Goal: Task Accomplishment & Management: Manage account settings

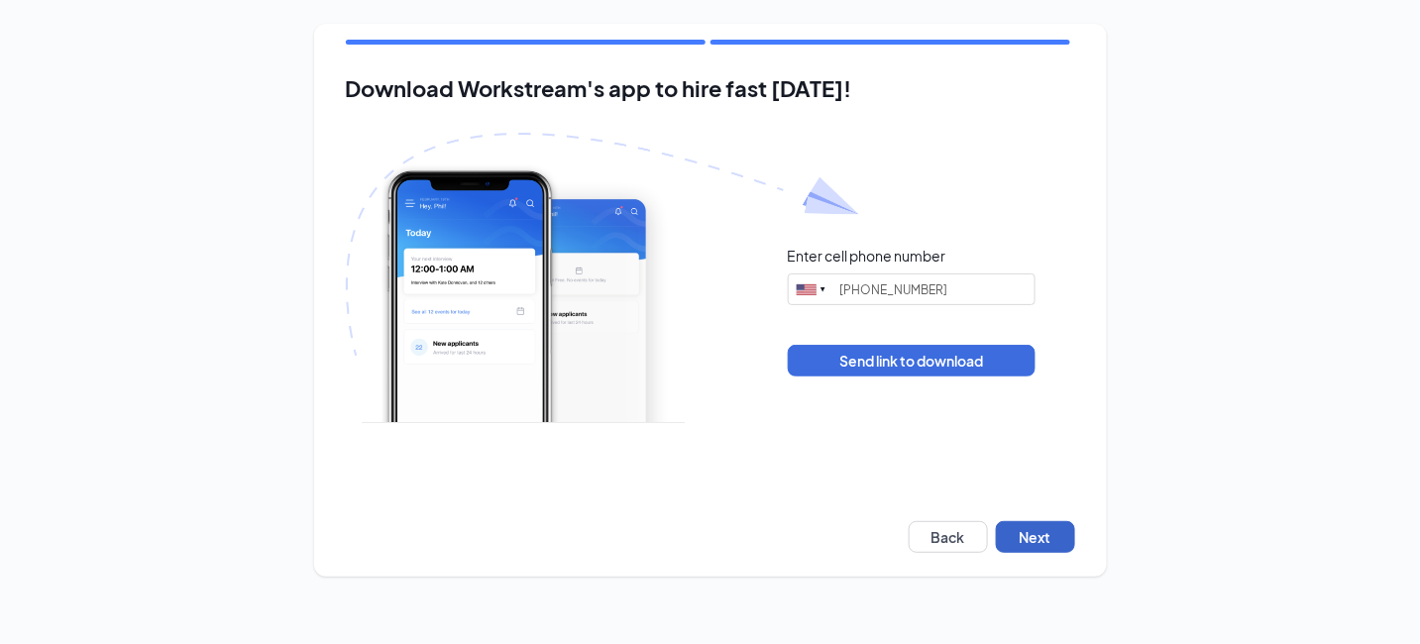
click at [1045, 521] on button "Next" at bounding box center [1035, 537] width 79 height 32
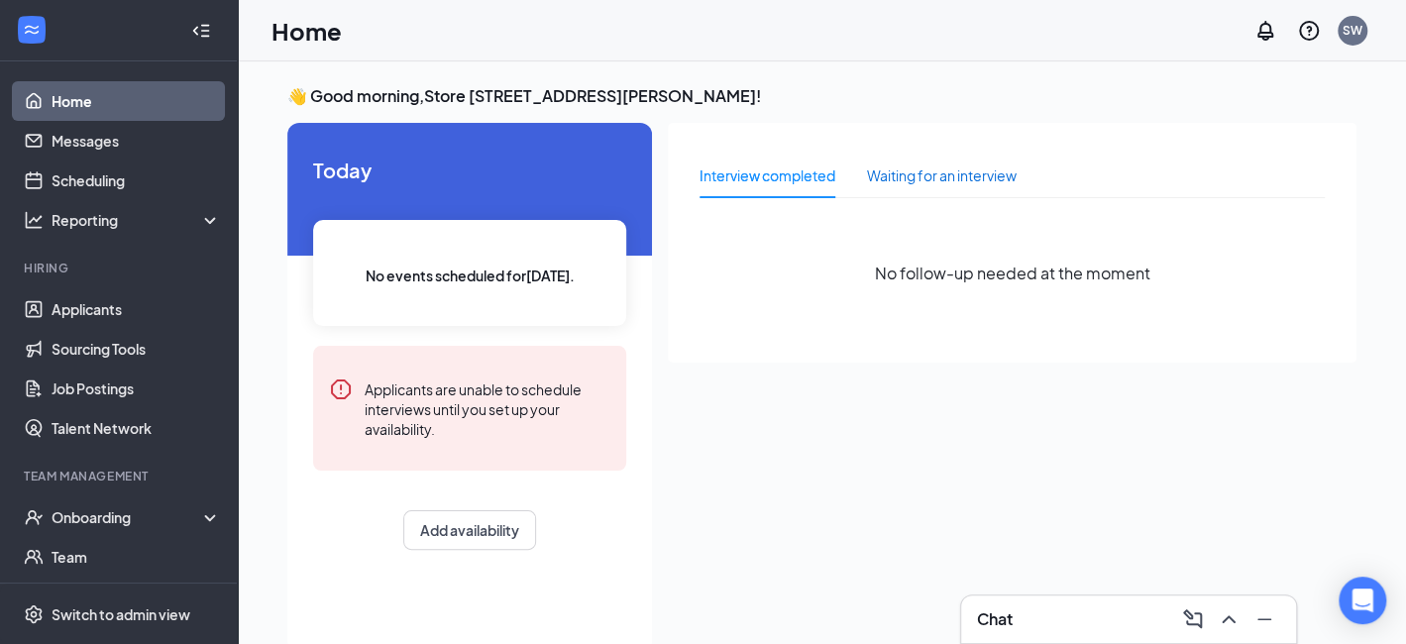
click at [918, 165] on div "Waiting for an interview" at bounding box center [942, 176] width 150 height 22
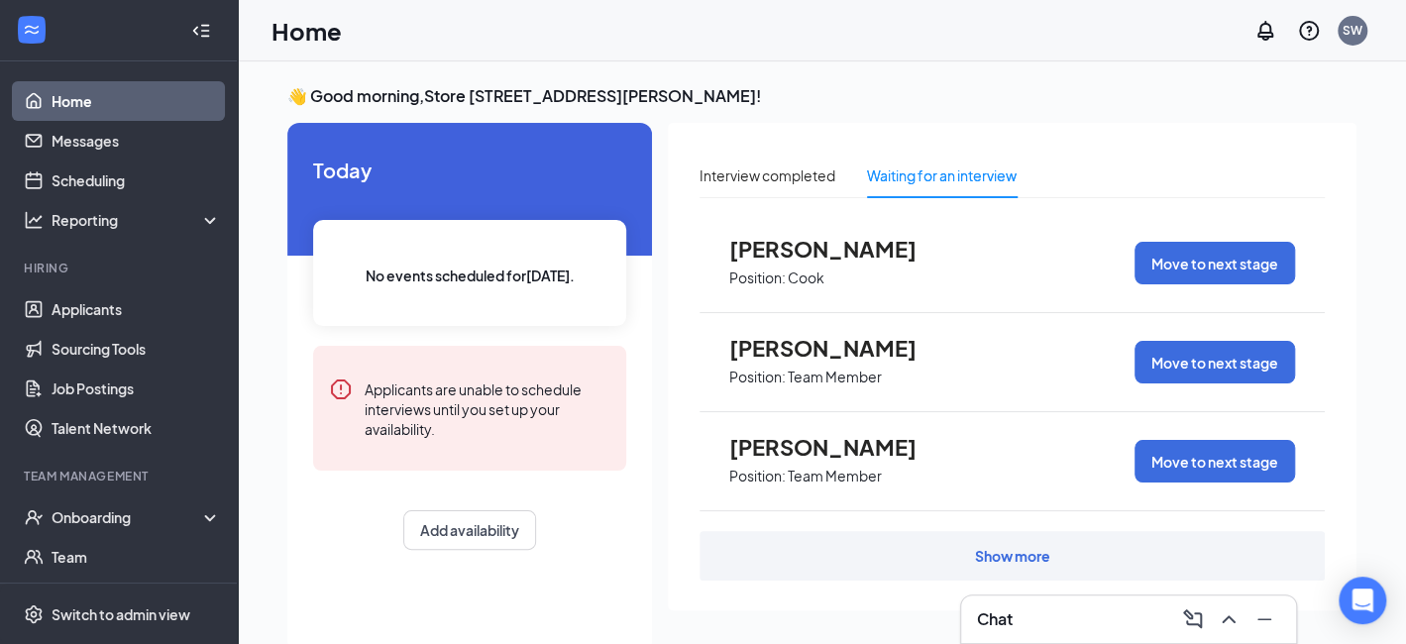
scroll to position [41, 0]
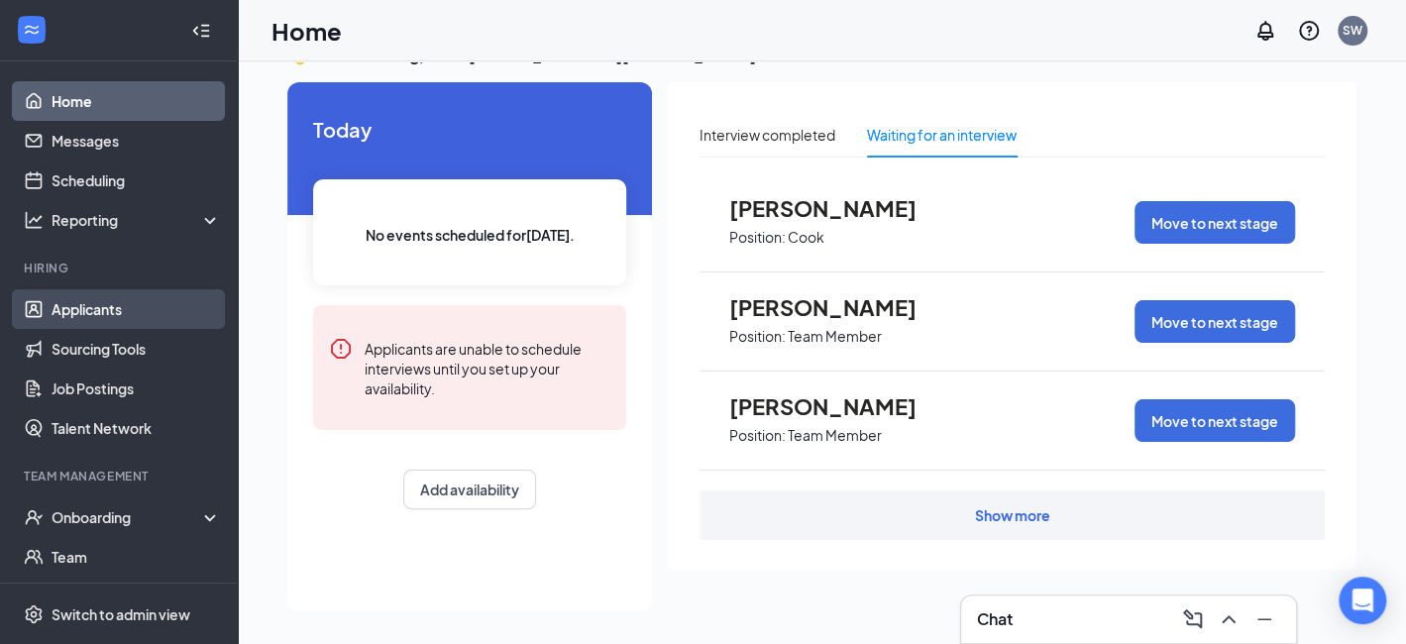
click at [111, 310] on link "Applicants" at bounding box center [136, 309] width 169 height 40
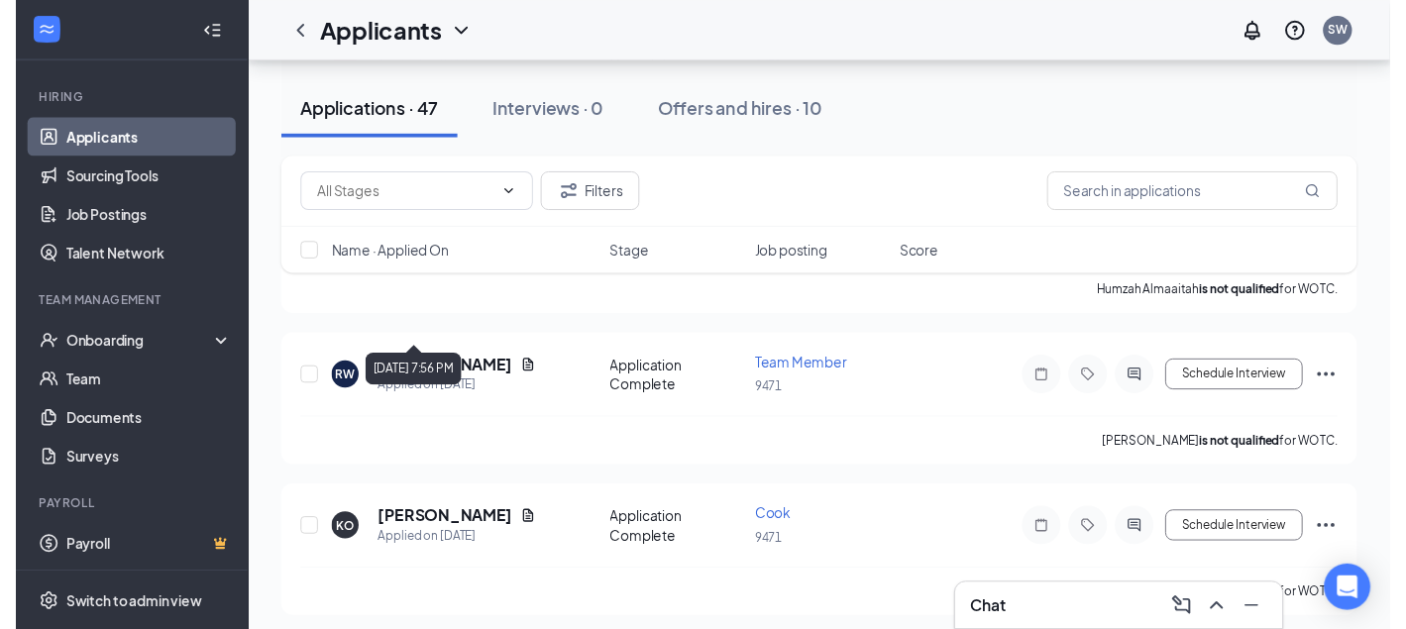
scroll to position [5649, 0]
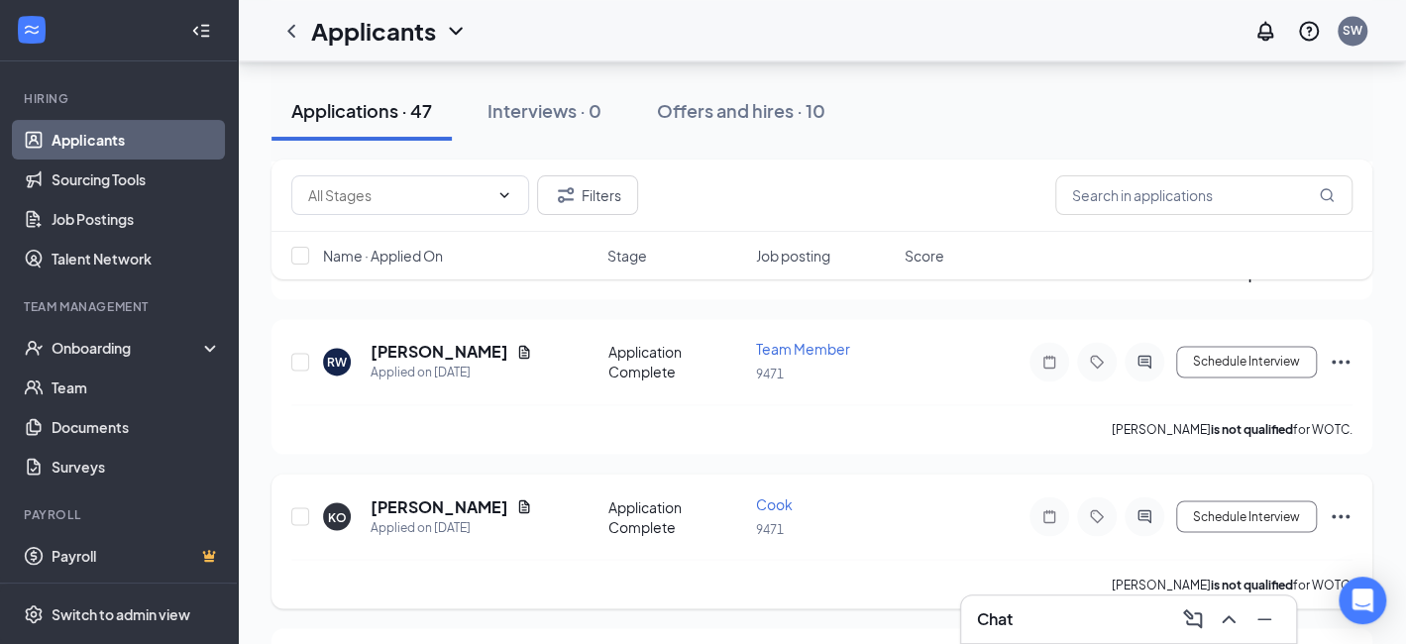
drag, startPoint x: 431, startPoint y: 535, endPoint x: 344, endPoint y: 451, distance: 121.2
click at [344, 502] on div "KO" at bounding box center [337, 516] width 28 height 28
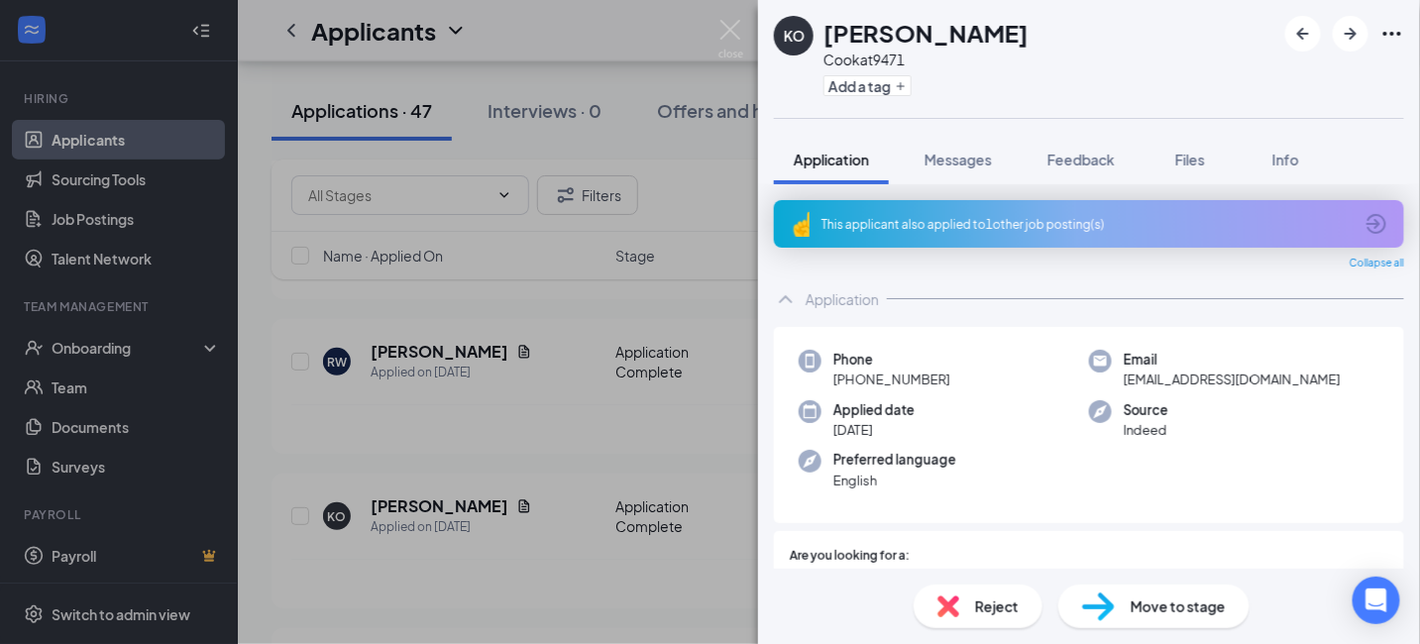
click at [276, 157] on div "KO [PERSON_NAME] at 9471 Add a tag Application Messages Feedback Files Info Thi…" at bounding box center [710, 322] width 1420 height 644
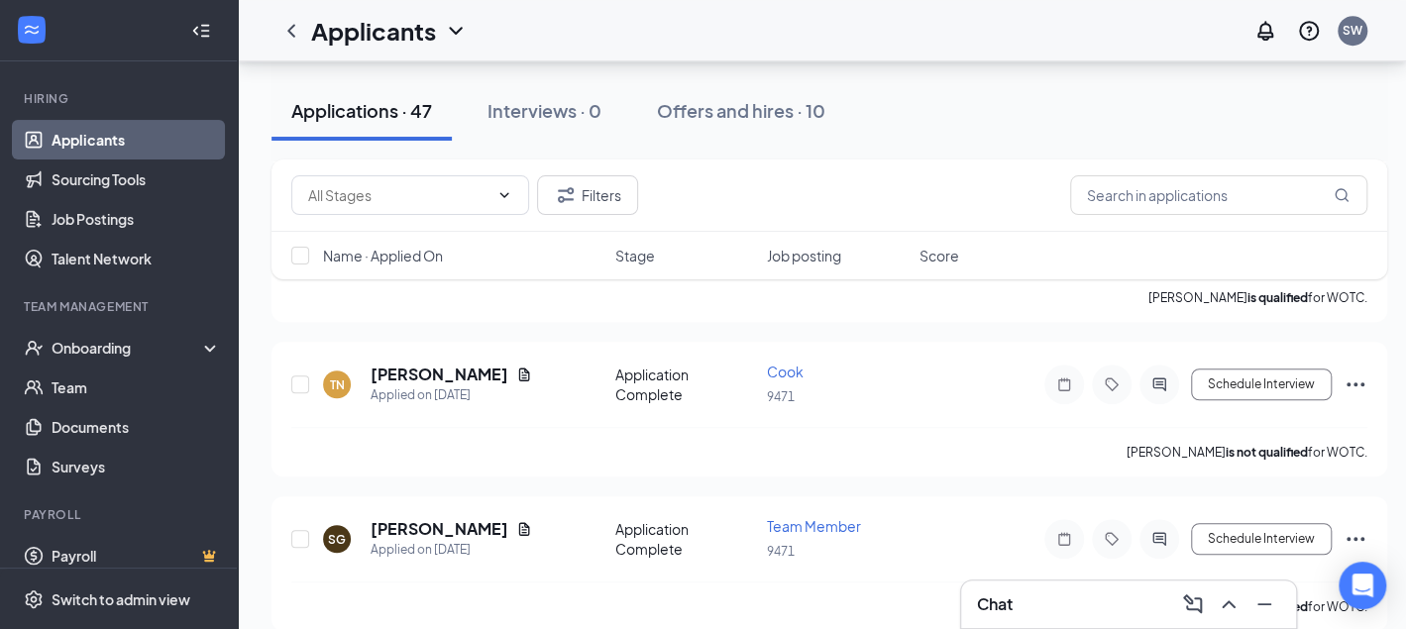
scroll to position [4559, 0]
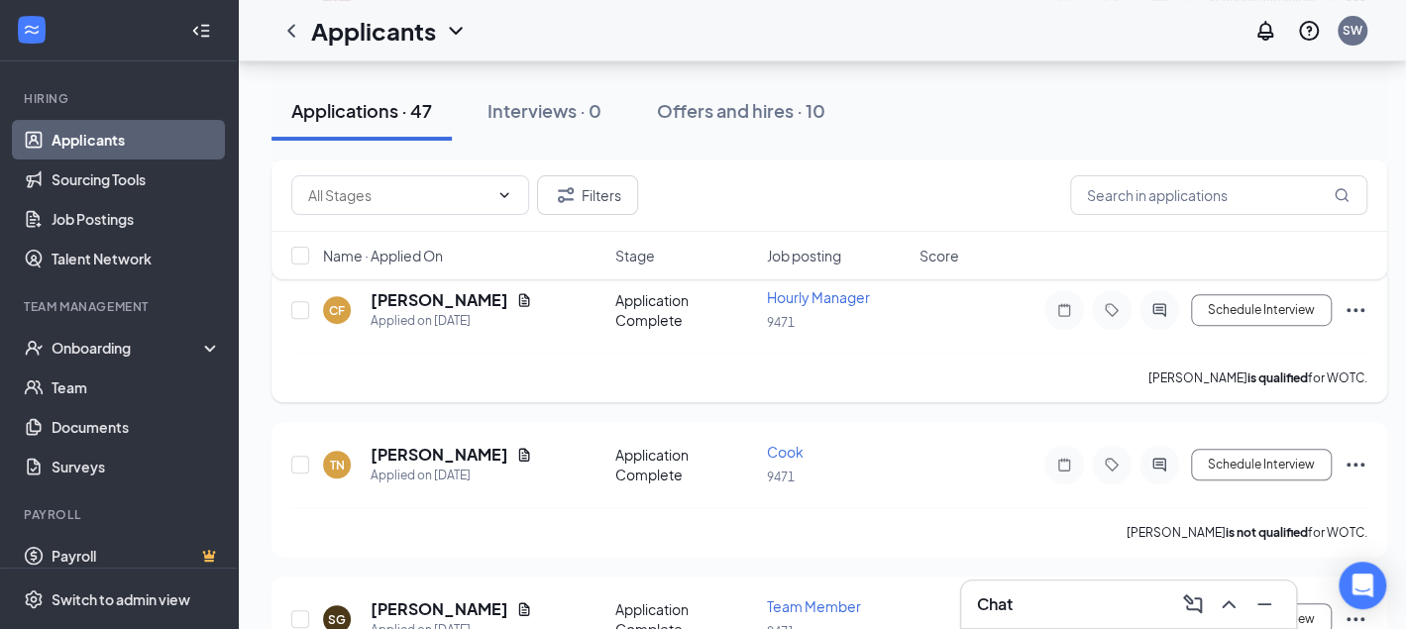
drag, startPoint x: 1009, startPoint y: 526, endPoint x: 778, endPoint y: 347, distance: 292.4
click at [778, 353] on div "[PERSON_NAME] is qualified for WOTC." at bounding box center [829, 378] width 1076 height 50
drag, startPoint x: 781, startPoint y: 347, endPoint x: 282, endPoint y: 383, distance: 499.8
click at [284, 422] on div "TN [PERSON_NAME] Applied on [DATE] Application Complete Cook 9471 Schedule Inte…" at bounding box center [830, 489] width 1116 height 135
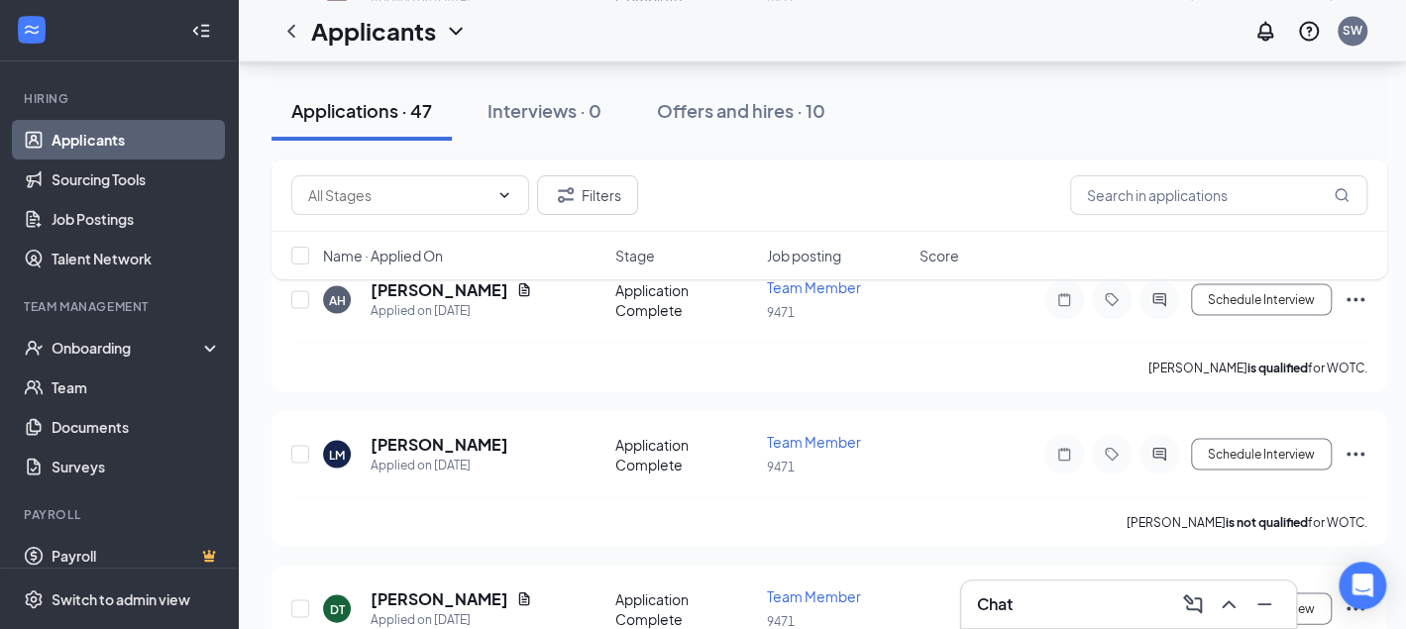
scroll to position [1883, 0]
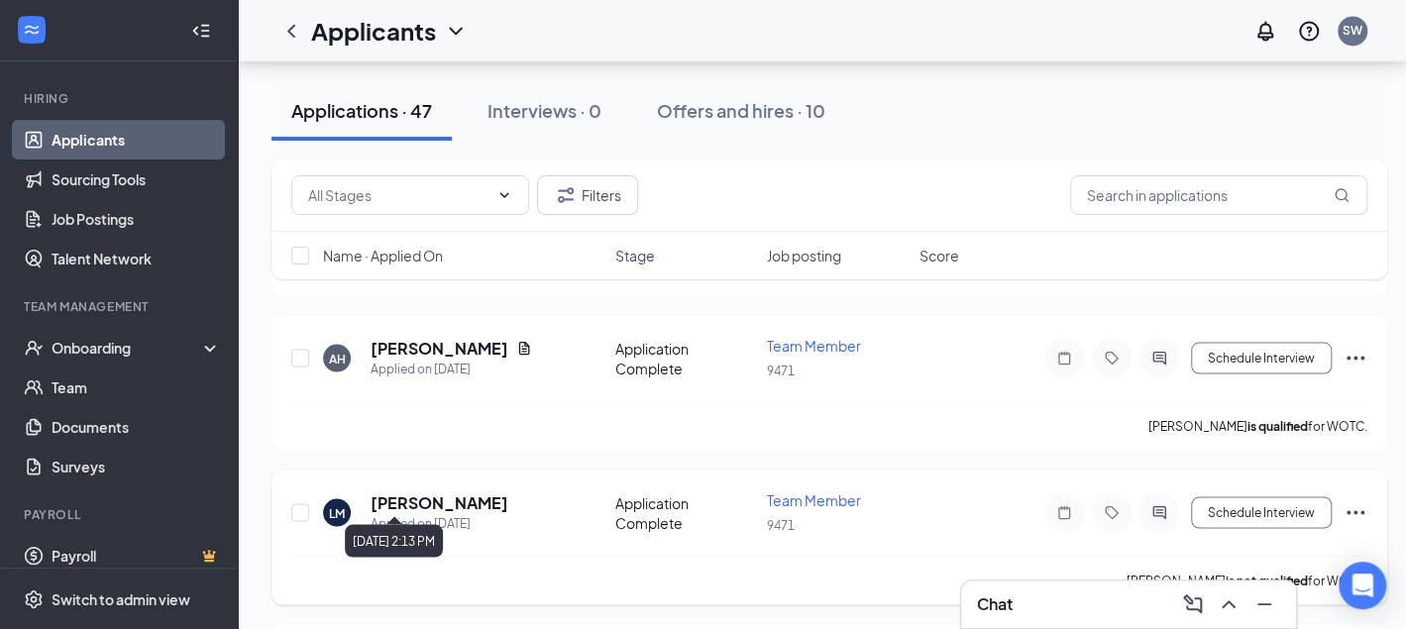
click at [410, 513] on div "Applied on [DATE]" at bounding box center [440, 523] width 138 height 20
click at [1350, 500] on icon "Ellipses" at bounding box center [1356, 512] width 24 height 24
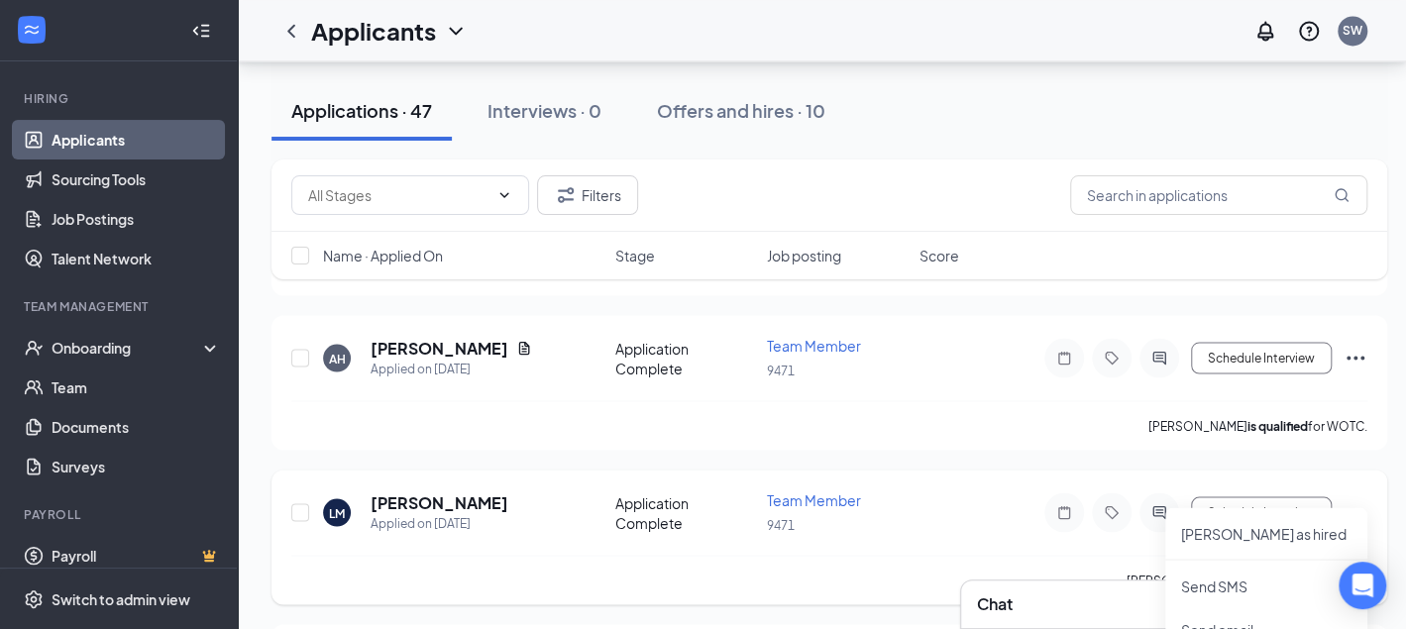
click at [1353, 500] on icon "Ellipses" at bounding box center [1356, 512] width 24 height 24
